Goal: Use online tool/utility: Utilize a website feature to perform a specific function

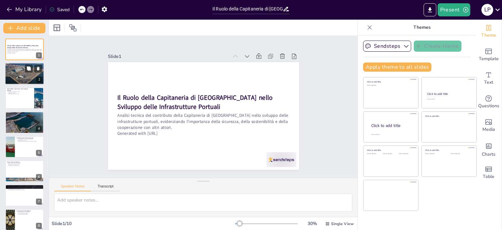
click at [18, 76] on div at bounding box center [24, 74] width 39 height 26
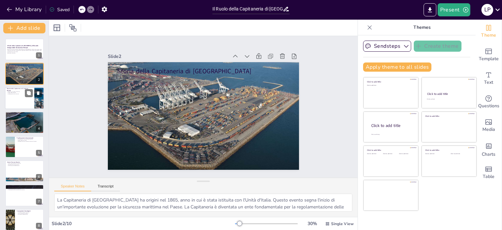
click at [18, 96] on div at bounding box center [24, 98] width 39 height 22
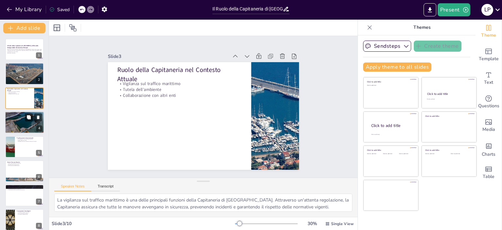
click at [18, 116] on p "Pianificazione di infrastrutture" at bounding box center [24, 115] width 35 height 1
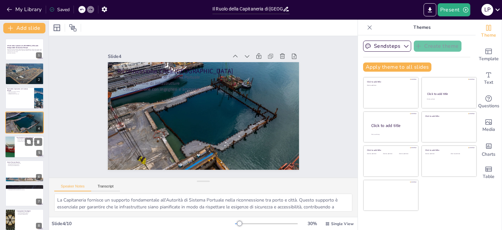
click at [20, 141] on p "Collaborazione con l'Autorità di Sistema Portuale" at bounding box center [29, 141] width 25 height 1
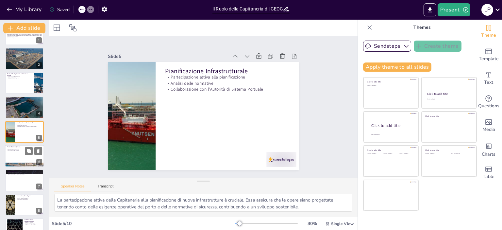
click at [23, 166] on div "Servizi Tecnico-Nautici Servizi essenziali per la sicurezza Regolamentazione de…" at bounding box center [24, 156] width 39 height 22
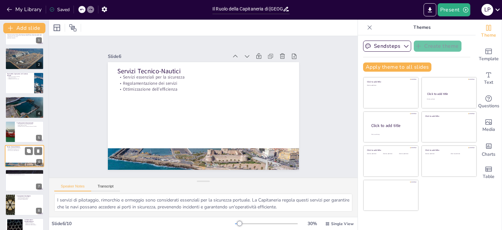
scroll to position [39, 0]
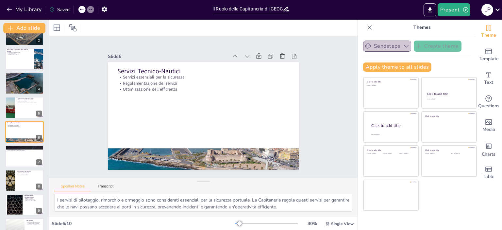
click at [405, 49] on button "Sendsteps" at bounding box center [387, 46] width 48 height 11
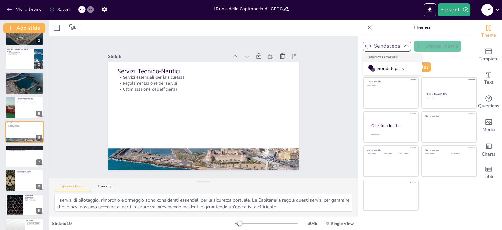
click at [405, 49] on icon "button" at bounding box center [406, 46] width 7 height 7
click at [25, 183] on div at bounding box center [24, 180] width 39 height 22
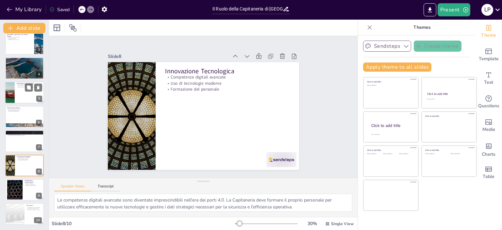
click at [21, 99] on div at bounding box center [24, 92] width 39 height 22
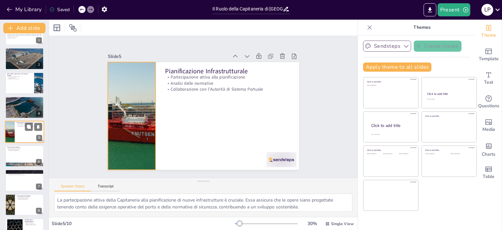
click at [14, 130] on div at bounding box center [9, 132] width 39 height 22
click at [8, 141] on div at bounding box center [9, 132] width 39 height 22
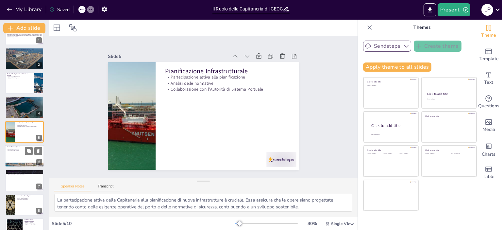
click at [19, 166] on div "Servizi Tecnico-Nautici Servizi essenziali per la sicurezza Regolamentazione de…" at bounding box center [24, 156] width 39 height 22
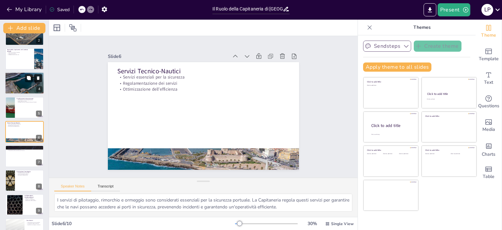
click at [38, 74] on button at bounding box center [38, 78] width 8 height 8
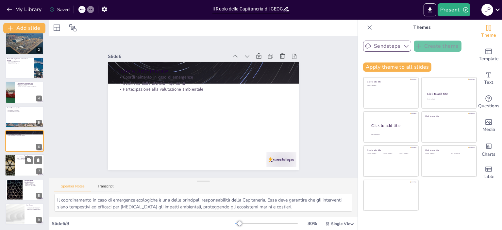
click at [35, 163] on div at bounding box center [33, 160] width 17 height 8
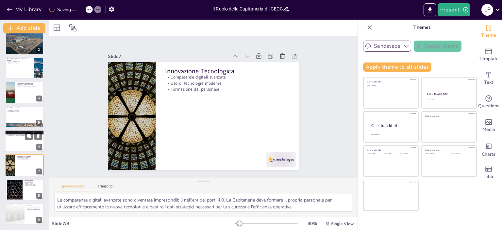
click at [31, 131] on p "Tutela Ambientale" at bounding box center [24, 132] width 35 height 2
